Goal: Transaction & Acquisition: Purchase product/service

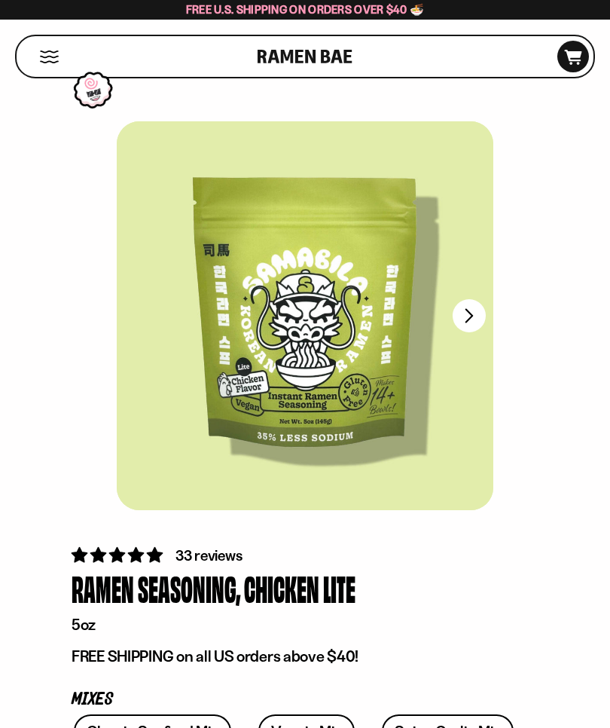
click at [570, 57] on icon at bounding box center [573, 57] width 17 height 15
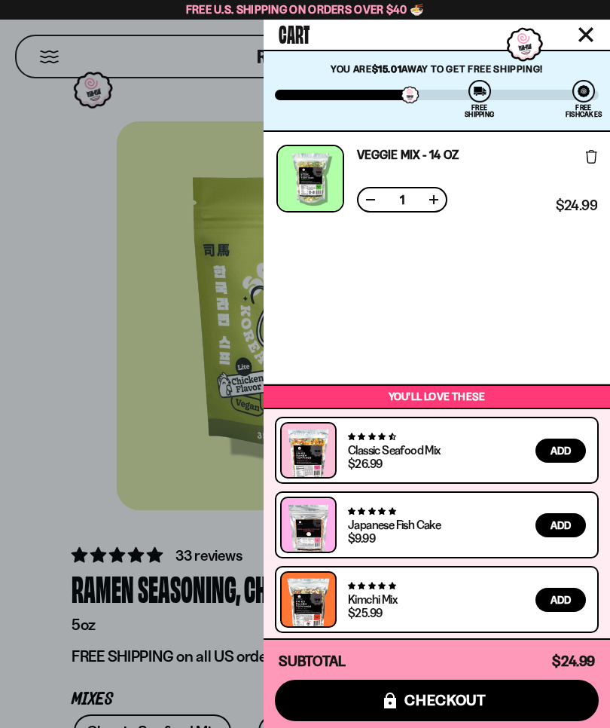
click at [45, 526] on div at bounding box center [305, 364] width 610 height 728
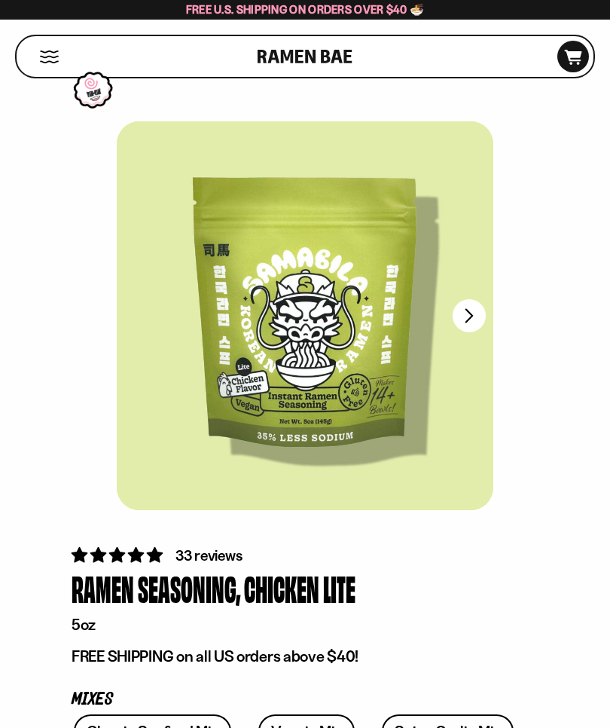
click at [42, 55] on button "Mobile Menu Trigger" at bounding box center [49, 56] width 20 height 13
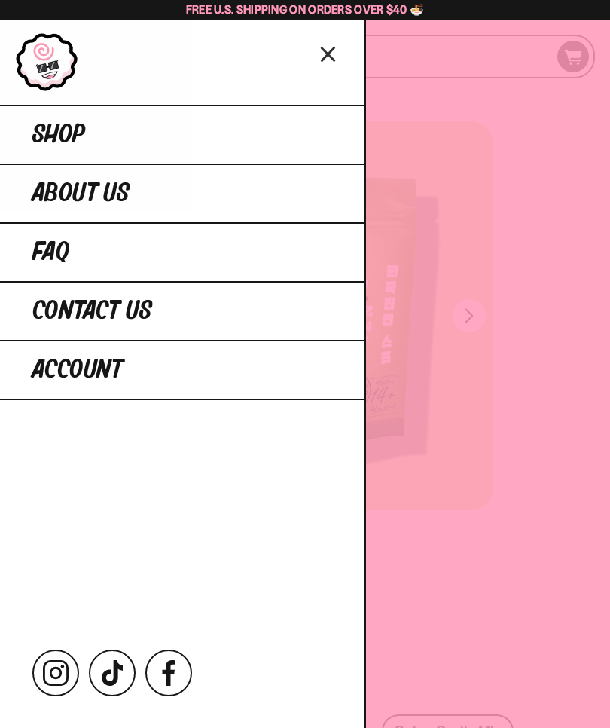
click at [536, 521] on div at bounding box center [305, 364] width 610 height 728
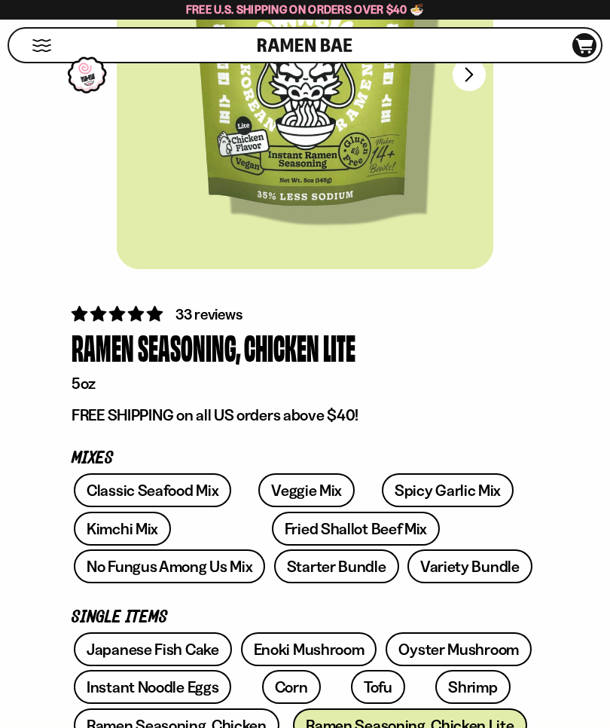
scroll to position [237, 0]
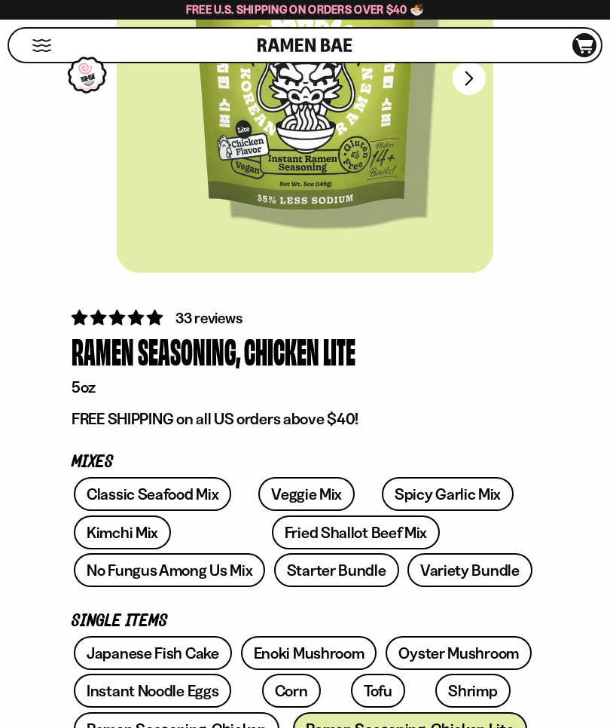
click at [300, 531] on link "Fried Shallot Beef Mix" at bounding box center [356, 532] width 168 height 34
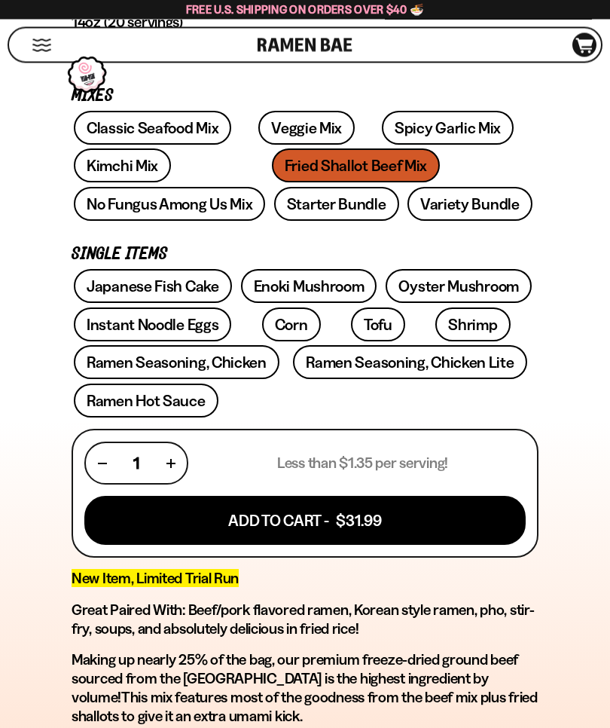
scroll to position [602, 0]
click at [274, 204] on link "Starter Bundle" at bounding box center [336, 204] width 125 height 34
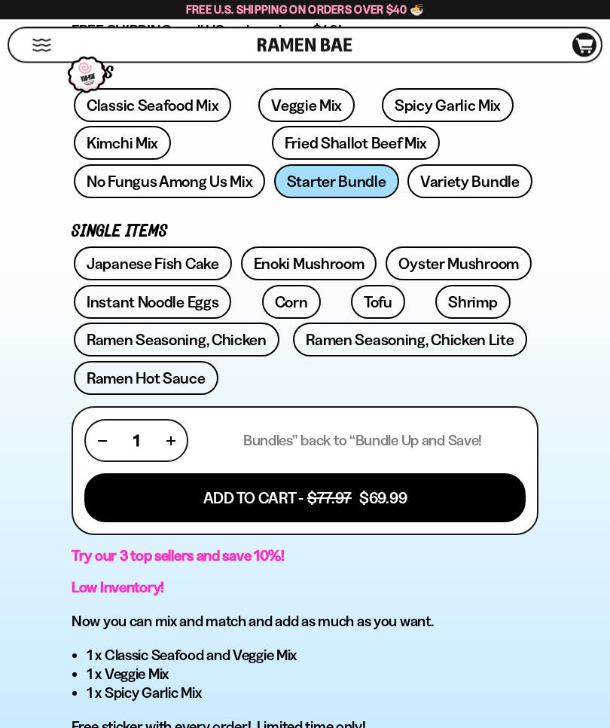
scroll to position [625, 0]
click at [408, 184] on link "Variety Bundle" at bounding box center [470, 181] width 125 height 34
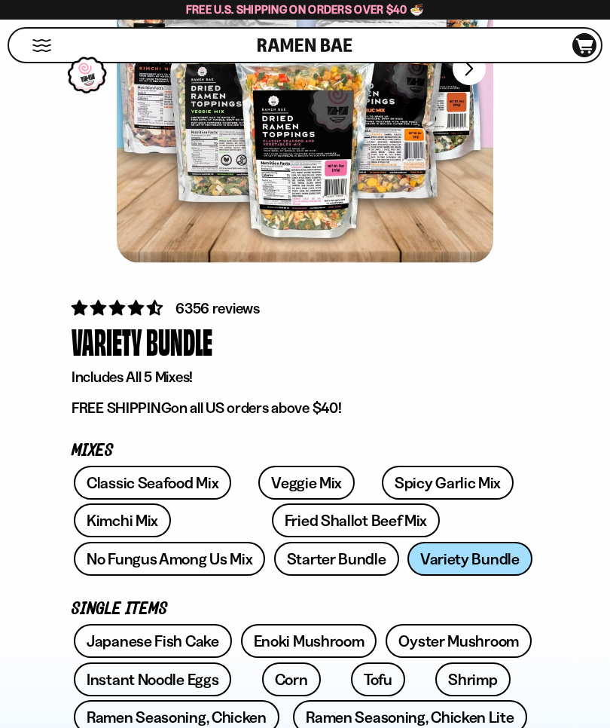
scroll to position [246, 0]
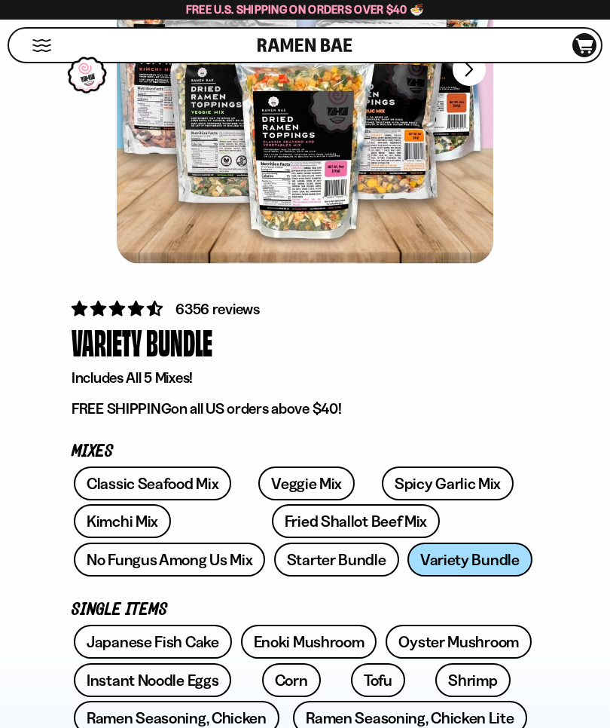
click at [304, 518] on link "Fried Shallot Beef Mix" at bounding box center [356, 521] width 168 height 34
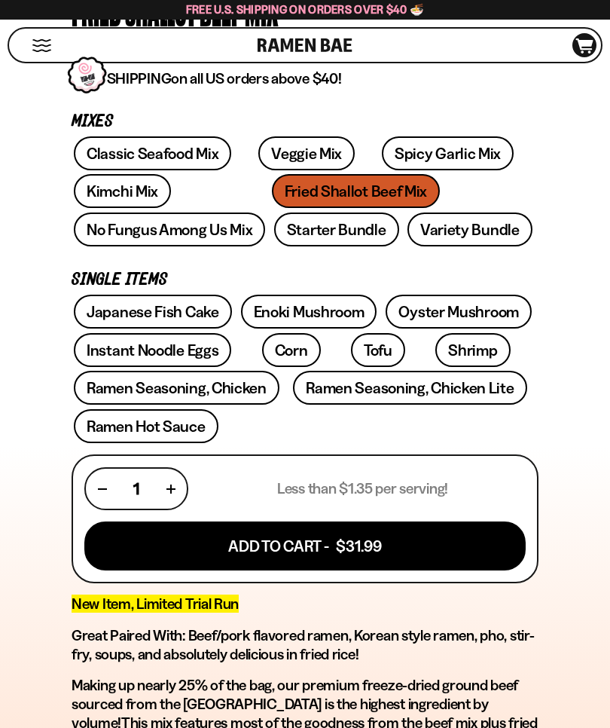
scroll to position [577, 0]
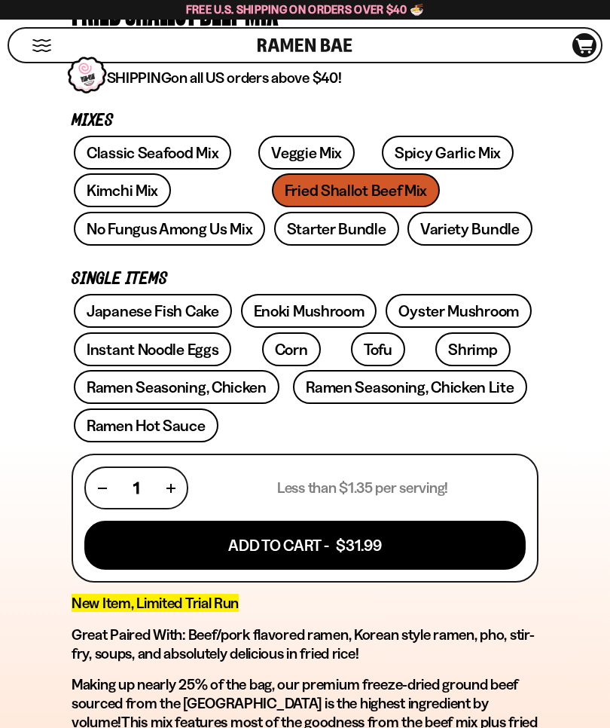
click at [481, 386] on link "Ramen Seasoning, Chicken Lite" at bounding box center [410, 387] width 234 height 34
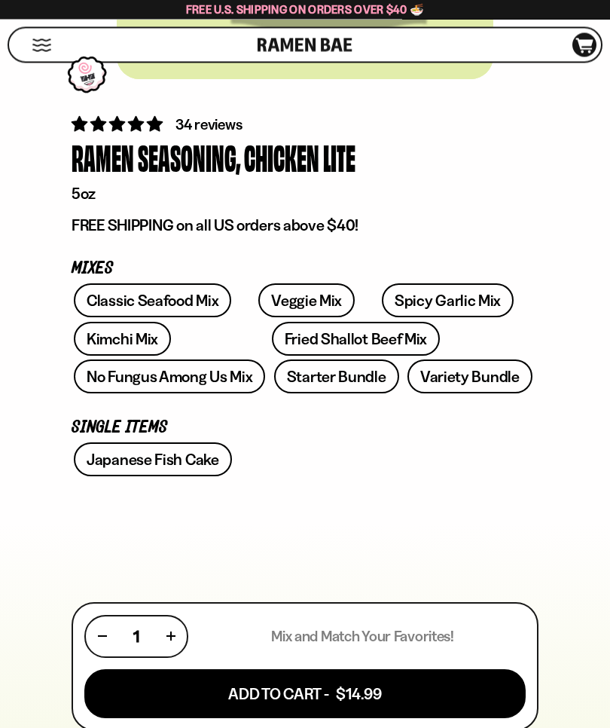
scroll to position [434, 0]
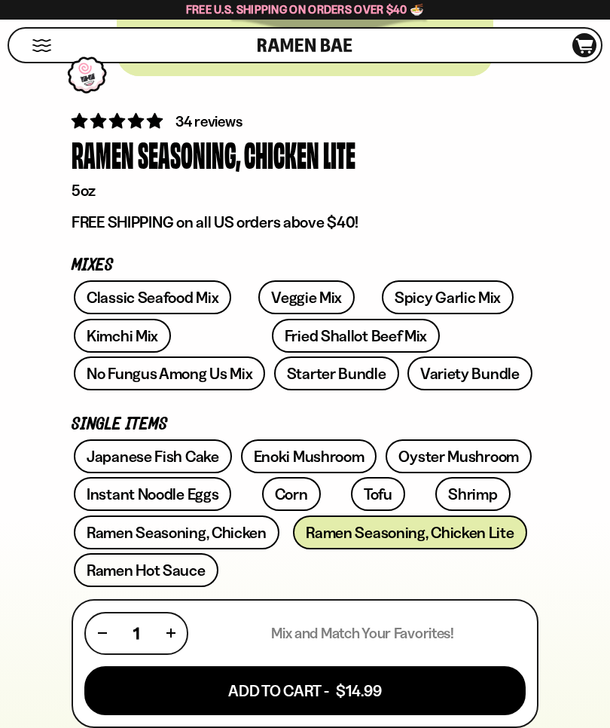
click at [387, 689] on button "Add To Cart - $14.99" at bounding box center [305, 690] width 442 height 49
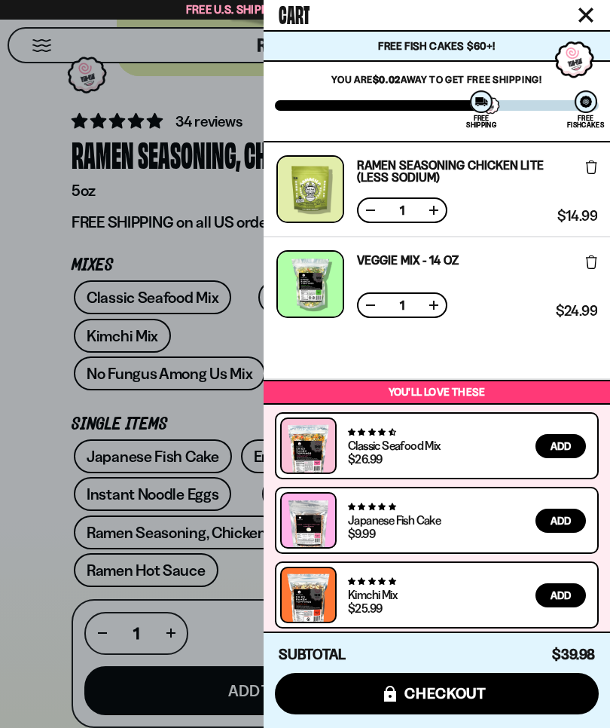
click at [589, 170] on icon at bounding box center [591, 167] width 11 height 14
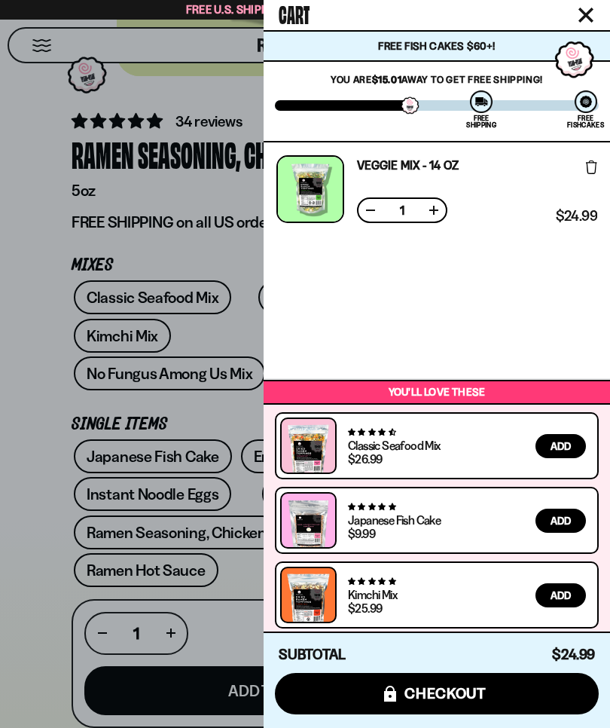
click at [53, 539] on div at bounding box center [305, 364] width 610 height 728
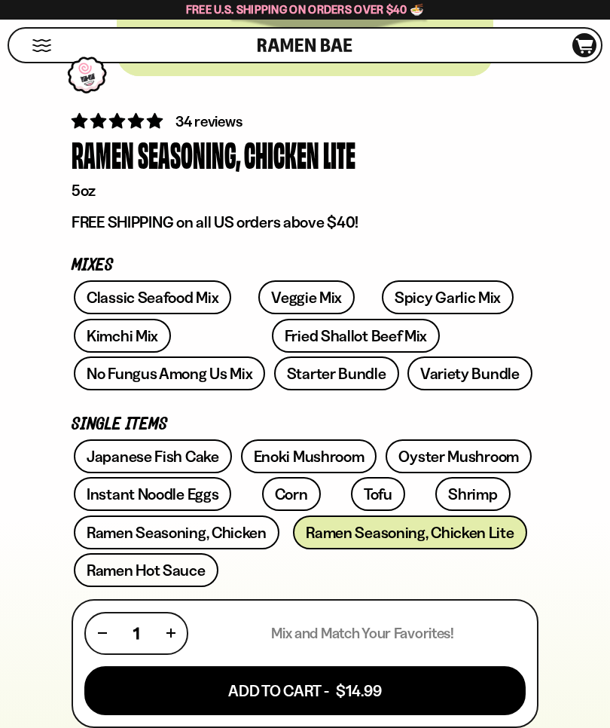
click at [582, 47] on icon at bounding box center [584, 45] width 17 height 15
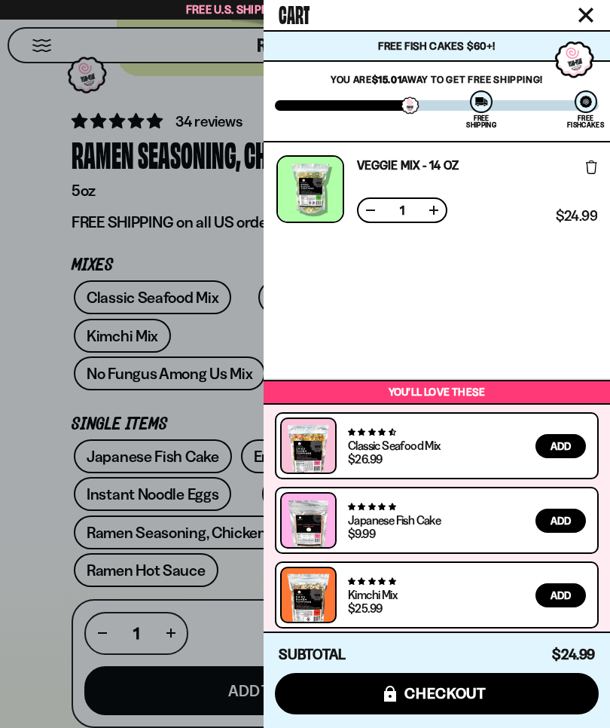
click at [500, 714] on button "icons8-lock checkout" at bounding box center [437, 693] width 324 height 41
